Goal: Navigation & Orientation: Find specific page/section

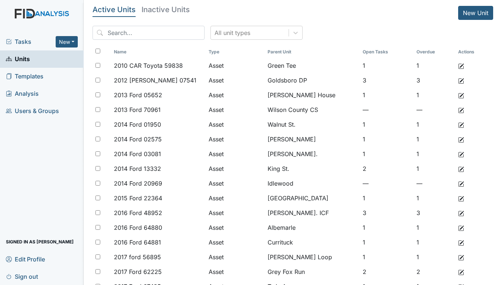
click at [30, 38] on span "Tasks" at bounding box center [31, 41] width 50 height 9
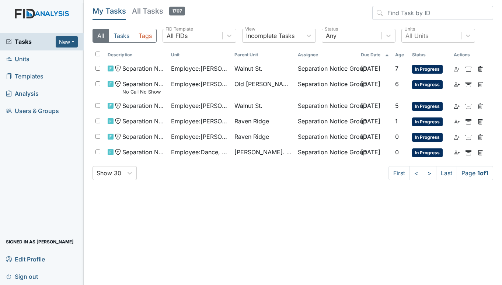
click at [23, 54] on span "Units" at bounding box center [18, 58] width 24 height 11
